Goal: Task Accomplishment & Management: Use online tool/utility

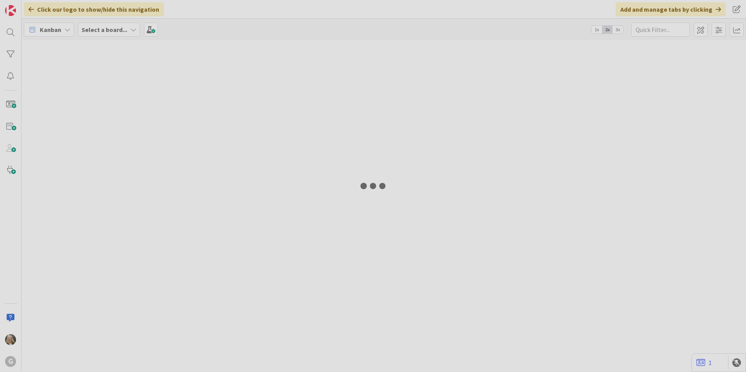
type input "Green"
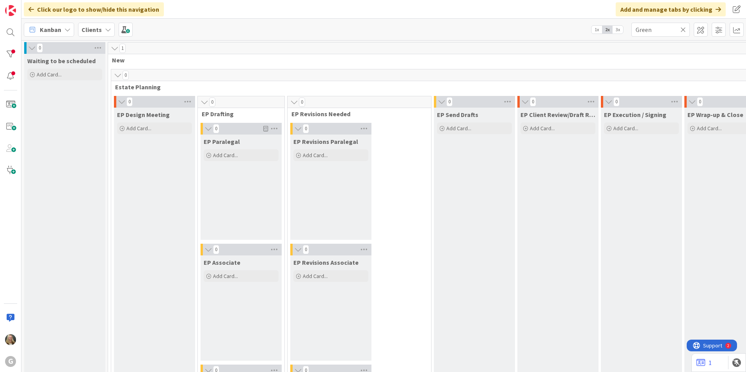
click at [99, 23] on div "Clients" at bounding box center [96, 30] width 37 height 14
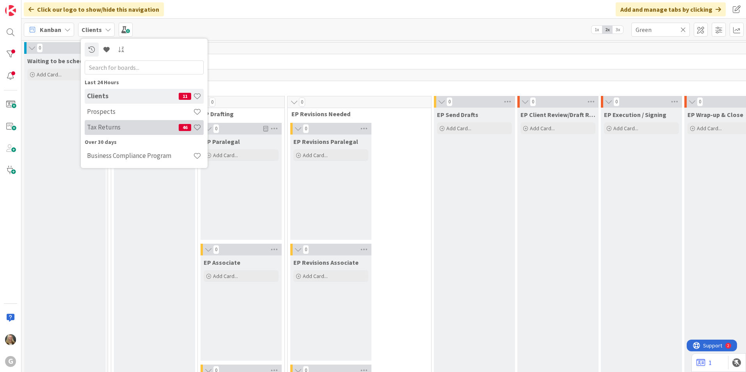
click at [98, 127] on h4 "Tax Returns" at bounding box center [133, 127] width 92 height 8
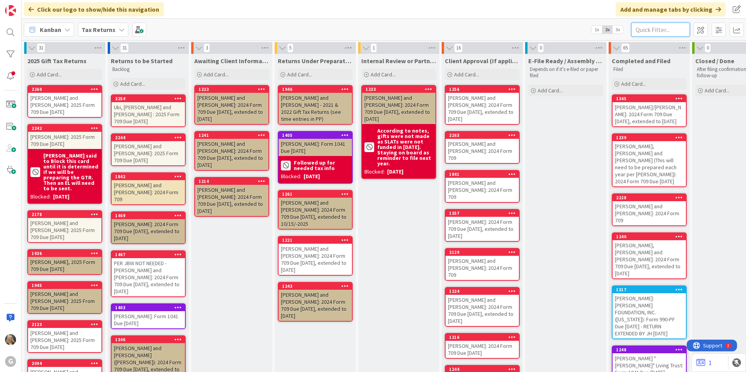
click at [640, 28] on input "text" at bounding box center [660, 30] width 59 height 14
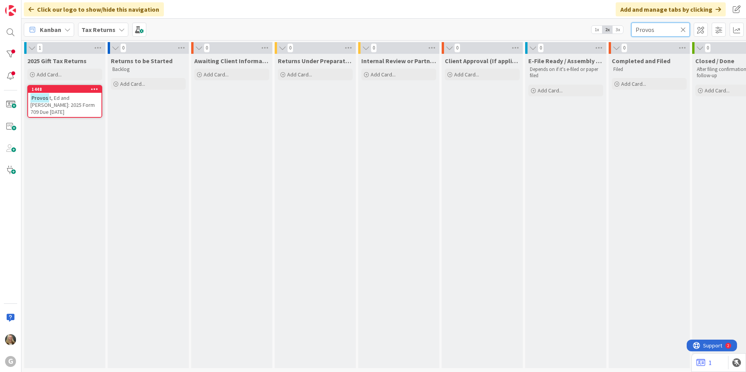
type input "Provos"
click at [72, 98] on span "t, Ed and [PERSON_NAME]: 2025 Form 709 Due [DATE]" at bounding box center [62, 104] width 64 height 21
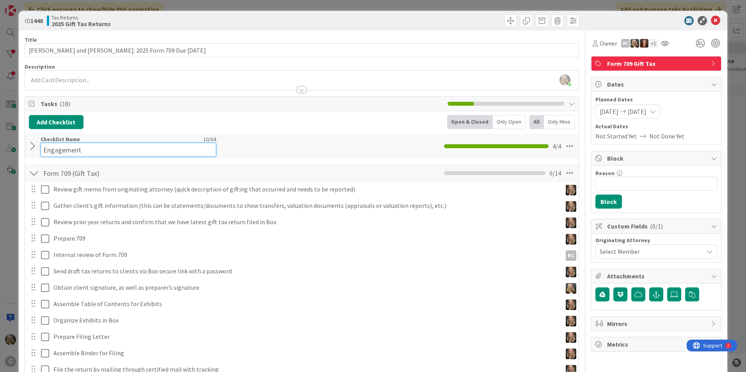
click at [48, 146] on input "Engagement" at bounding box center [129, 150] width 176 height 14
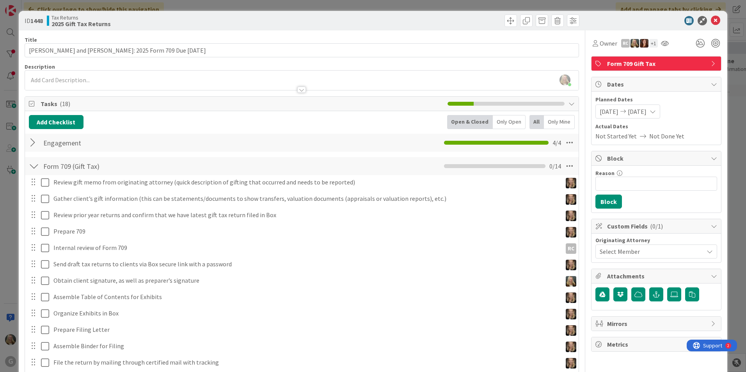
click at [35, 147] on div at bounding box center [34, 143] width 10 height 14
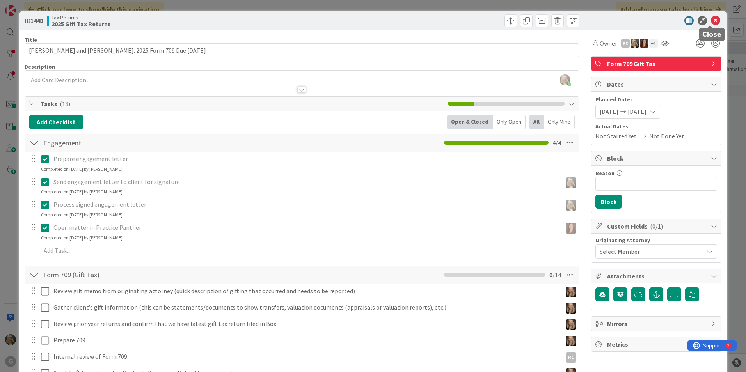
click at [711, 20] on icon at bounding box center [715, 20] width 9 height 9
